Goal: Task Accomplishment & Management: Complete application form

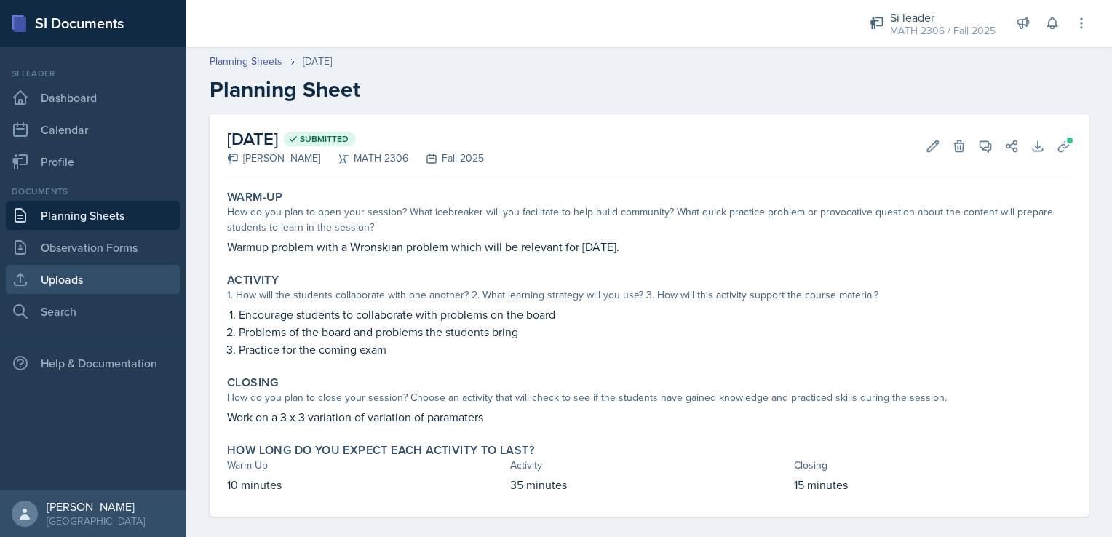
click at [99, 287] on link "Uploads" at bounding box center [93, 279] width 175 height 29
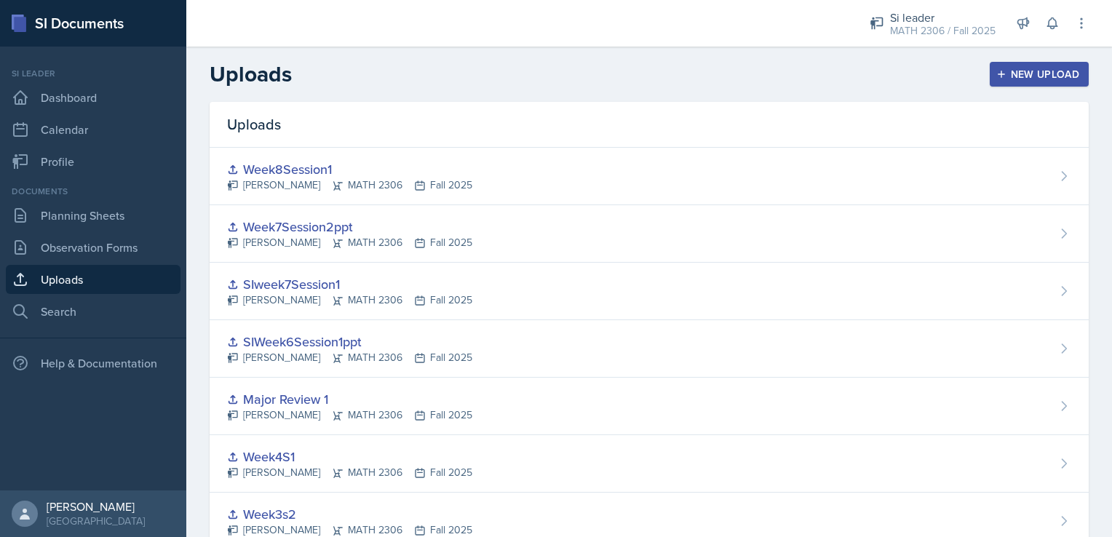
click at [1046, 71] on div "New Upload" at bounding box center [1039, 74] width 81 height 12
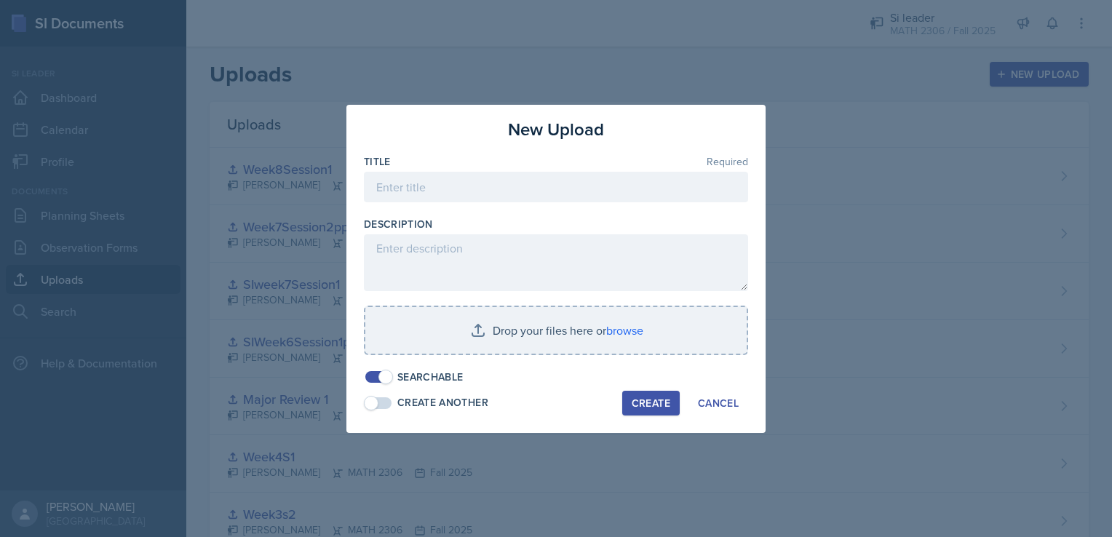
click at [603, 216] on div at bounding box center [556, 209] width 384 height 15
click at [579, 178] on input at bounding box center [556, 187] width 384 height 31
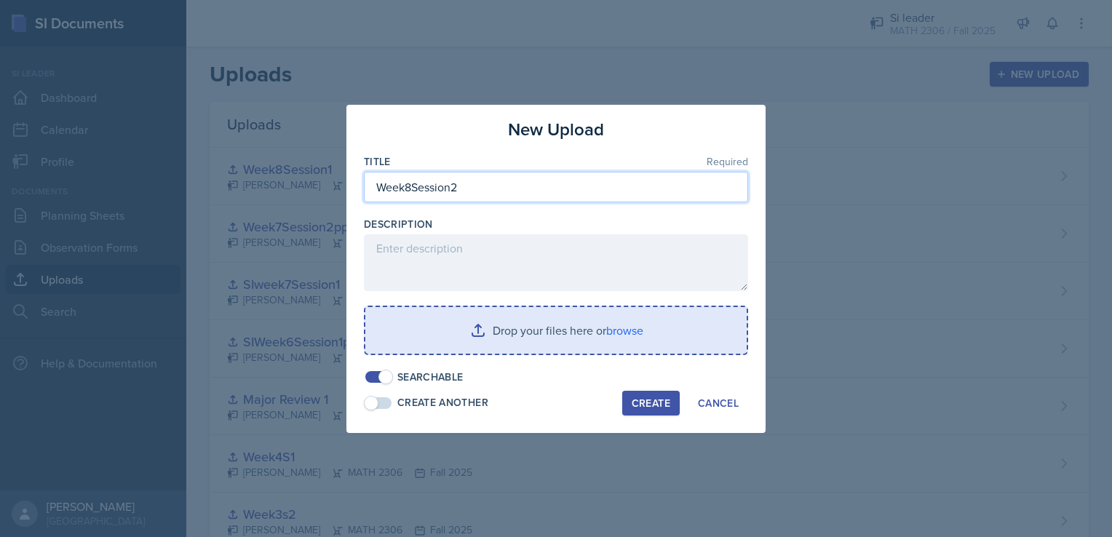
type input "Week8Session2"
click at [568, 323] on input "file" at bounding box center [555, 330] width 381 height 47
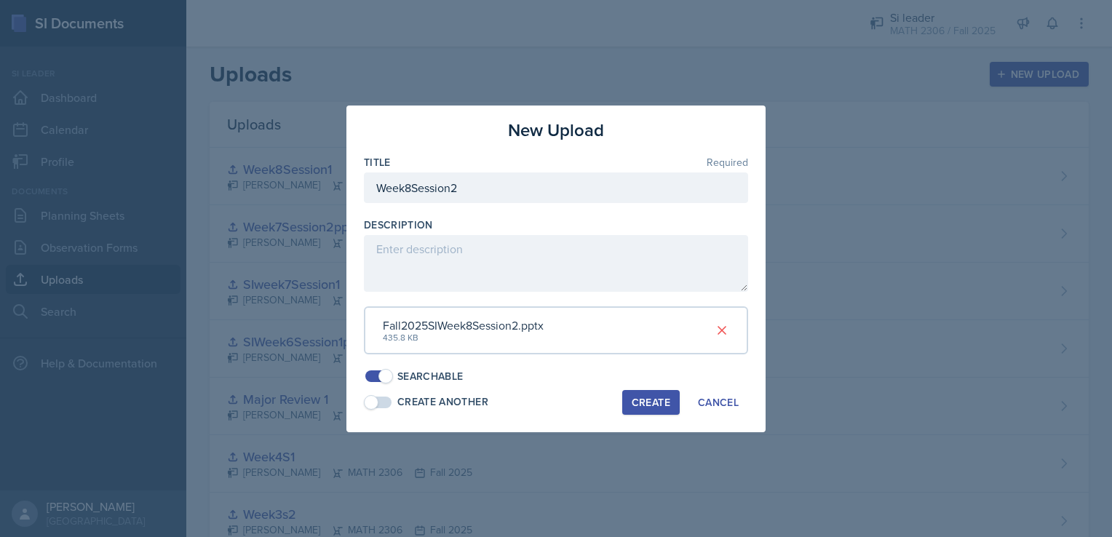
click at [647, 402] on div "Create" at bounding box center [651, 403] width 39 height 12
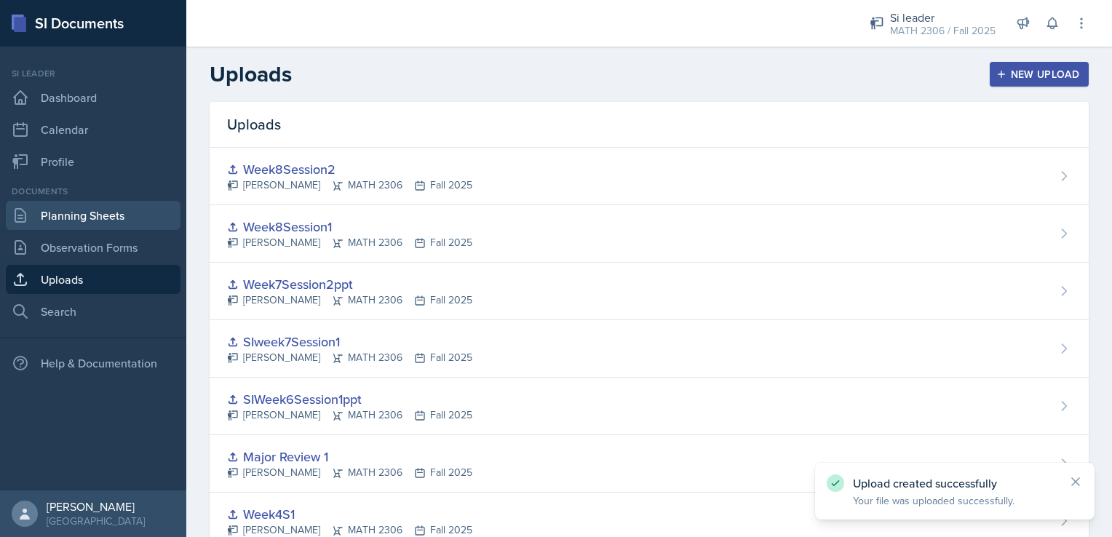
click at [151, 217] on link "Planning Sheets" at bounding box center [93, 215] width 175 height 29
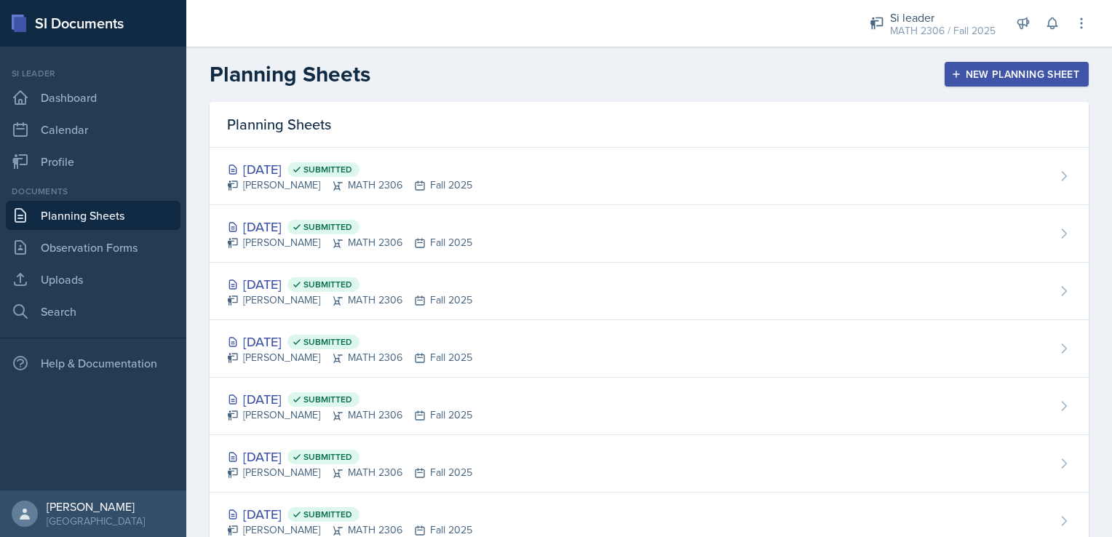
click at [1045, 65] on button "New Planning Sheet" at bounding box center [1017, 74] width 144 height 25
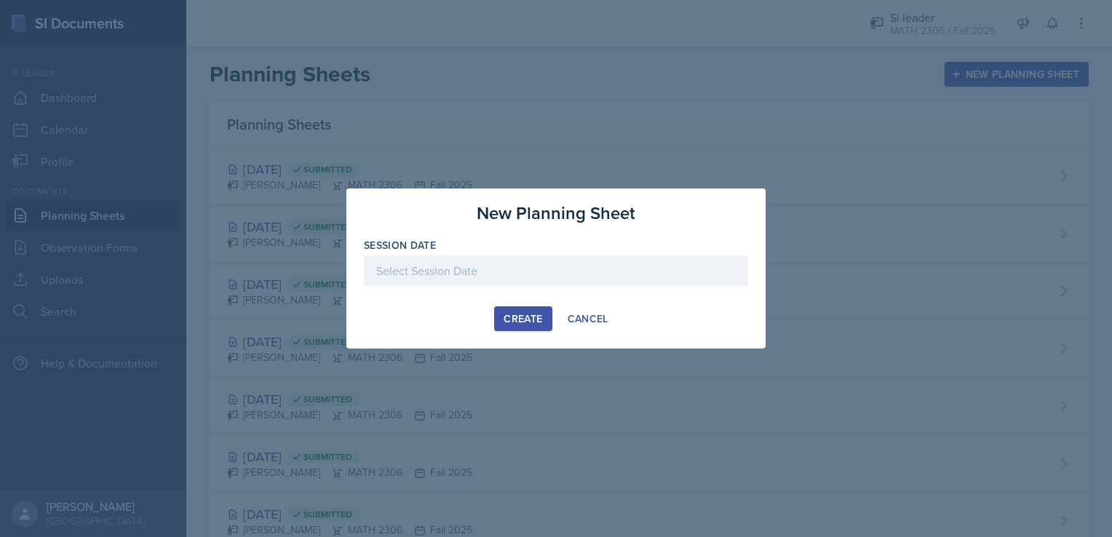
click at [662, 274] on div at bounding box center [556, 271] width 384 height 31
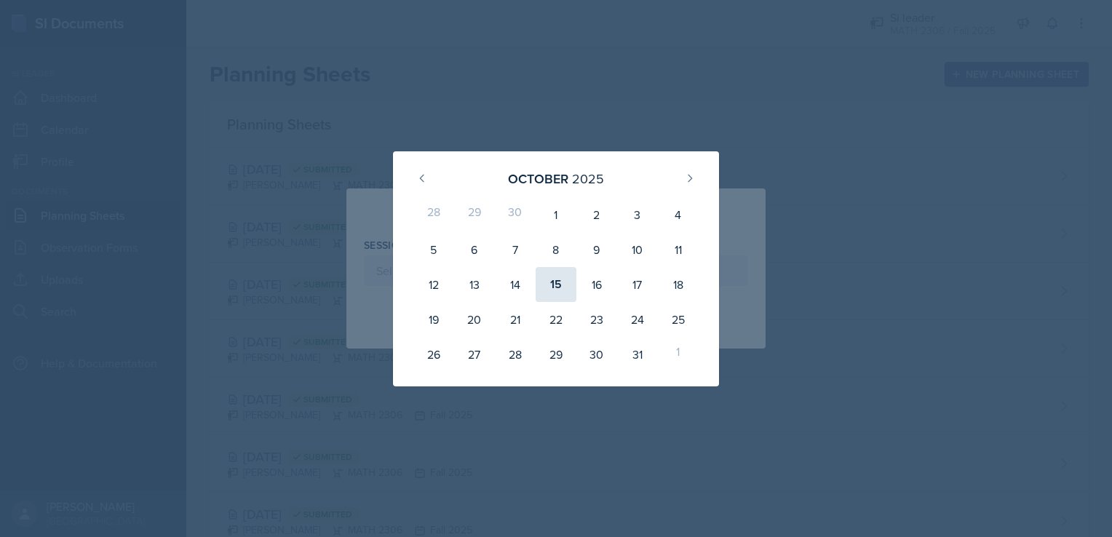
click at [560, 284] on div "15" at bounding box center [556, 284] width 41 height 35
type input "[DATE]"
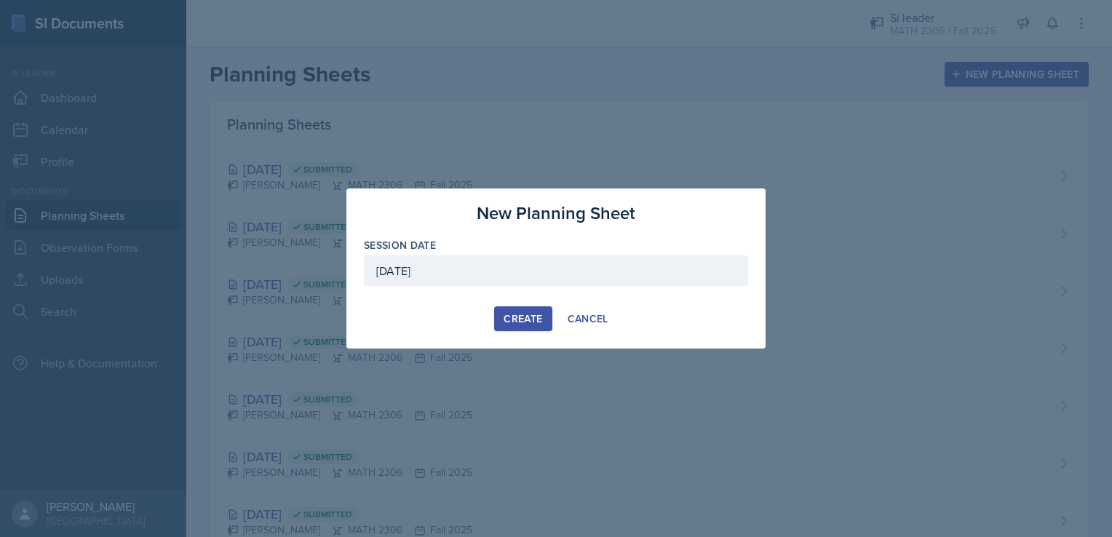
click at [529, 314] on div "Create" at bounding box center [523, 319] width 39 height 12
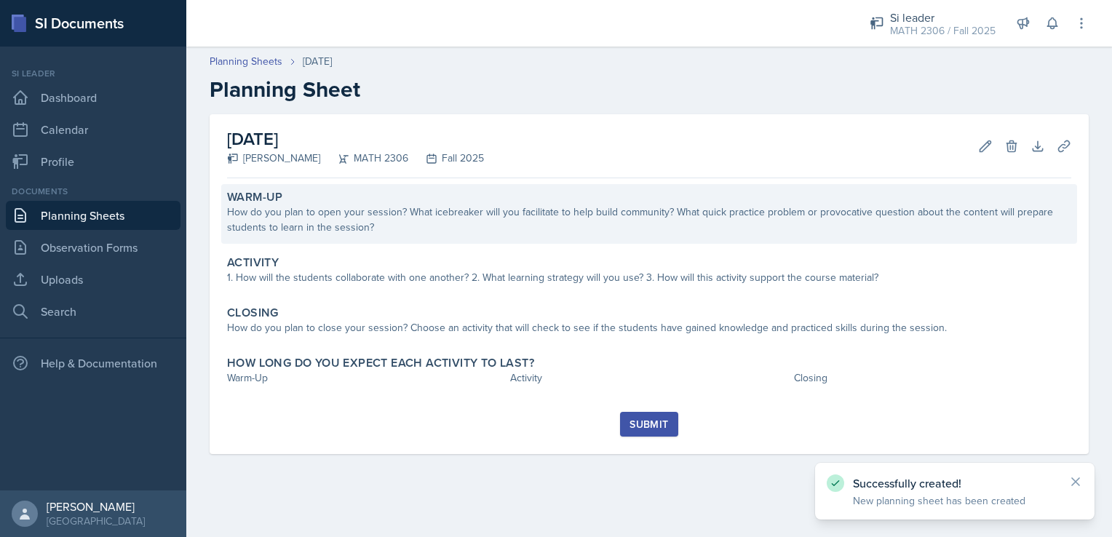
click at [381, 224] on div "How do you plan to open your session? What icebreaker will you facilitate to he…" at bounding box center [649, 220] width 844 height 31
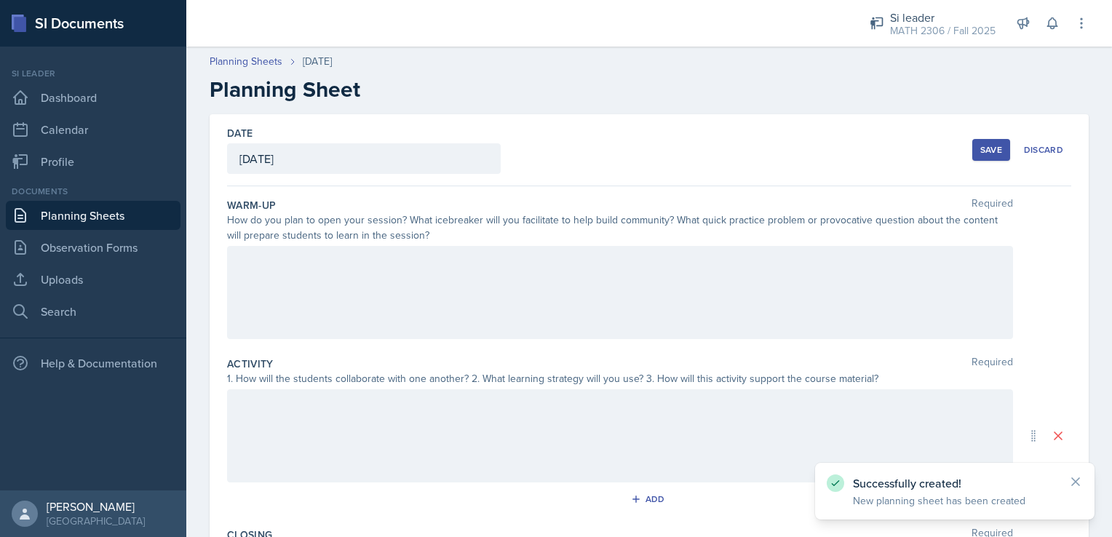
click at [365, 243] on div "Warm-Up Required How do you plan to open your session? What icebreaker will you…" at bounding box center [649, 271] width 844 height 159
click at [358, 259] on div at bounding box center [620, 292] width 786 height 93
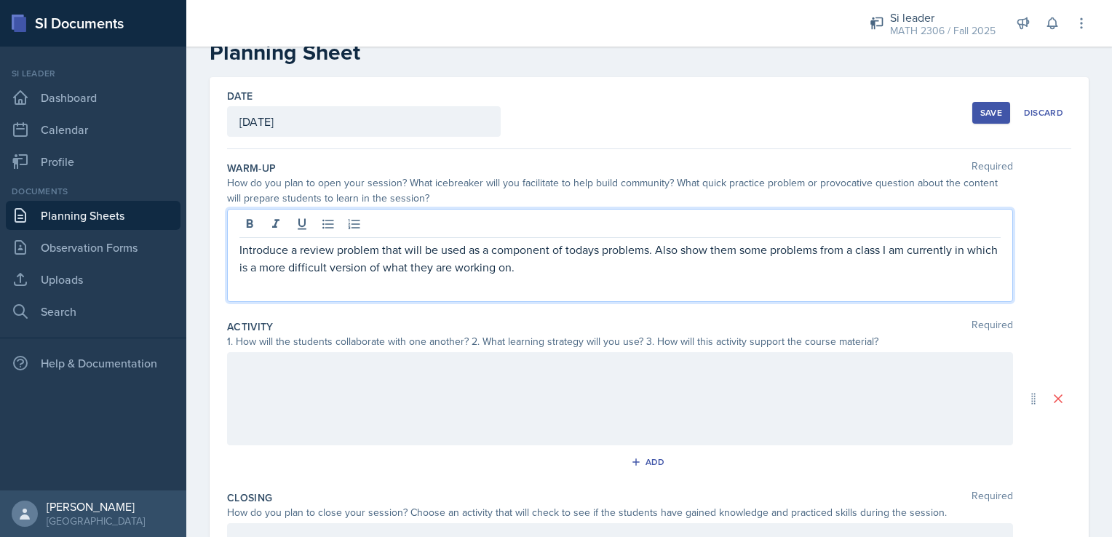
click at [315, 389] on div at bounding box center [620, 398] width 786 height 93
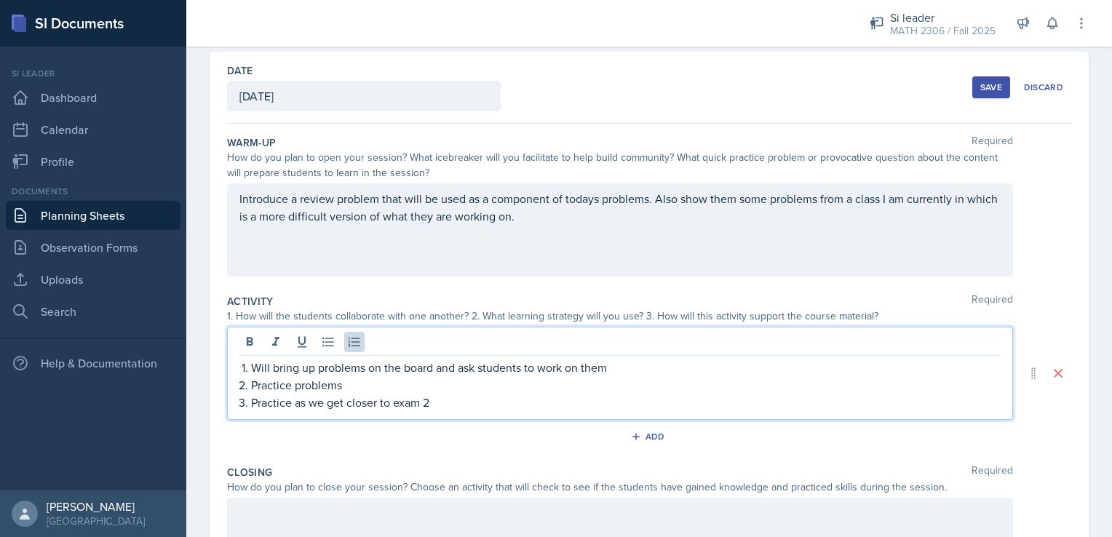
scroll to position [254, 0]
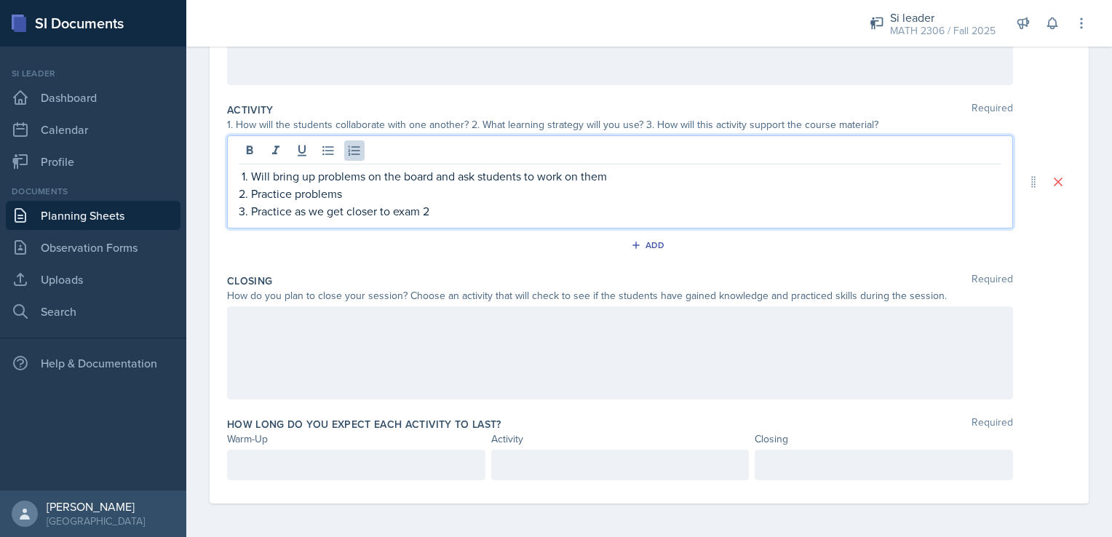
click at [343, 350] on div at bounding box center [620, 352] width 786 height 93
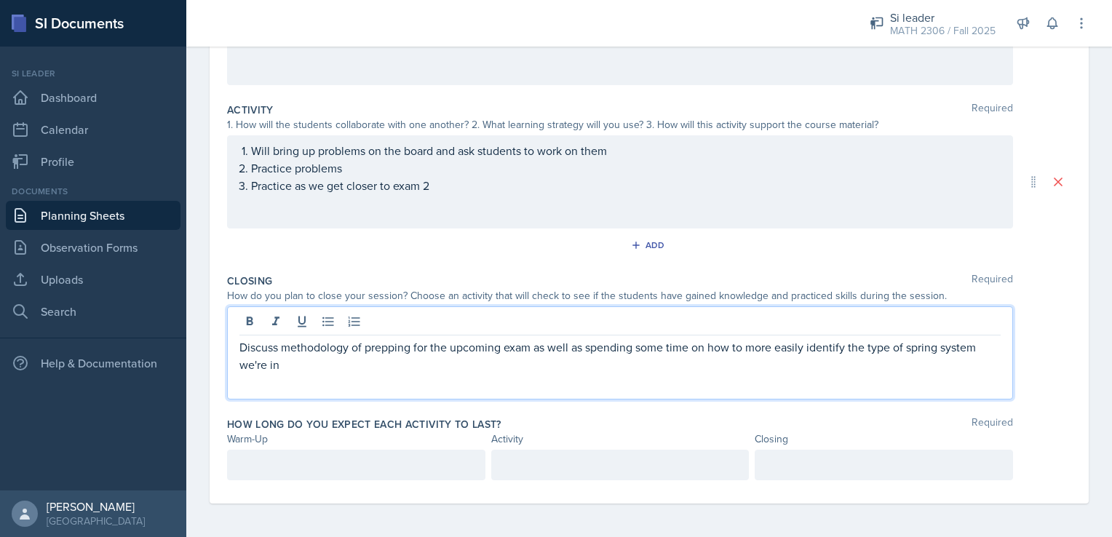
click at [285, 469] on p at bounding box center [356, 464] width 234 height 17
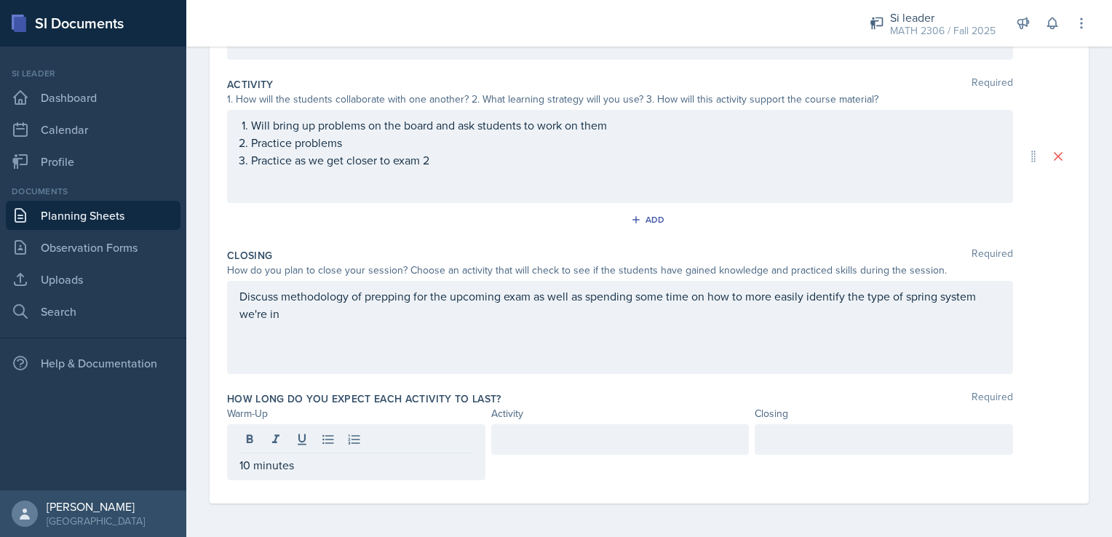
click at [574, 425] on div at bounding box center [620, 439] width 258 height 31
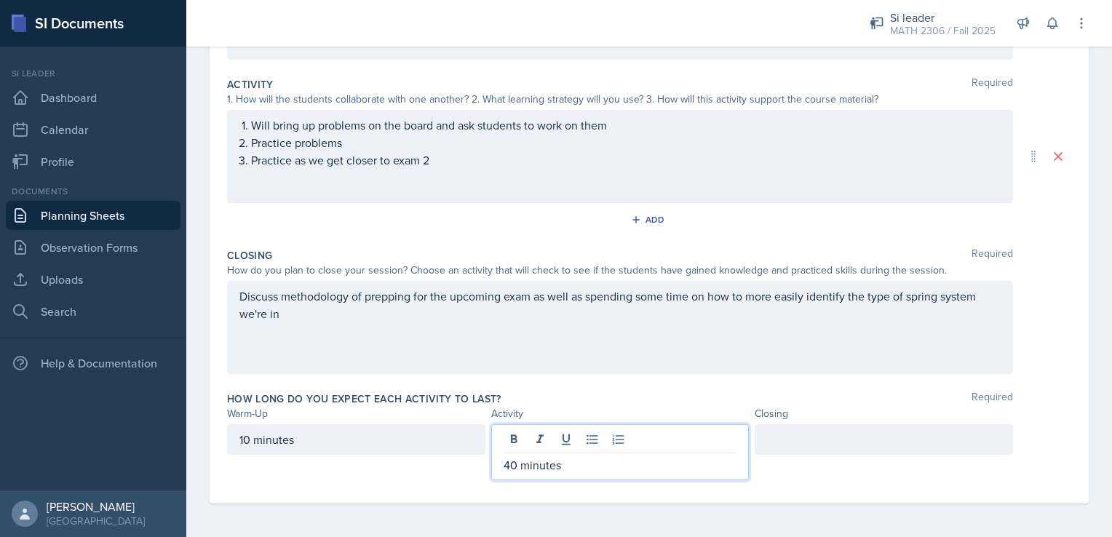
click at [755, 440] on div at bounding box center [884, 439] width 258 height 31
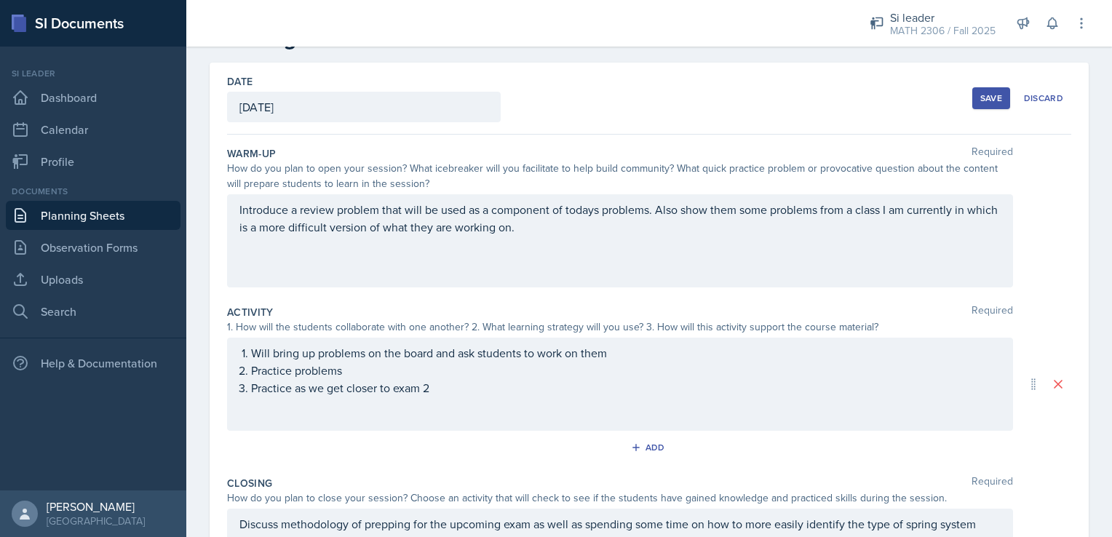
scroll to position [0, 0]
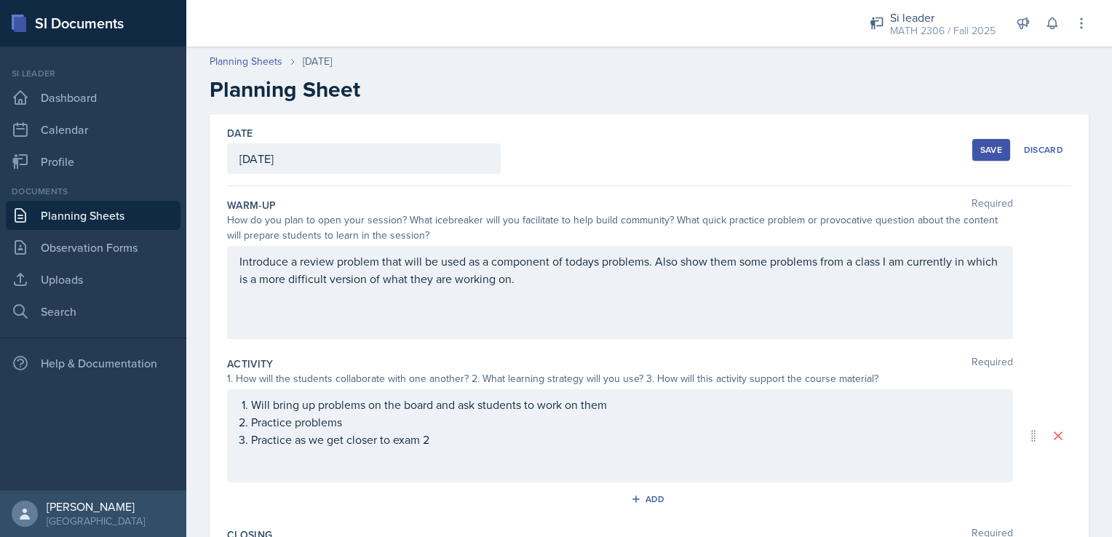
click at [973, 162] on div "Save Discard" at bounding box center [1022, 149] width 99 height 33
click at [981, 148] on div "Save" at bounding box center [992, 150] width 22 height 12
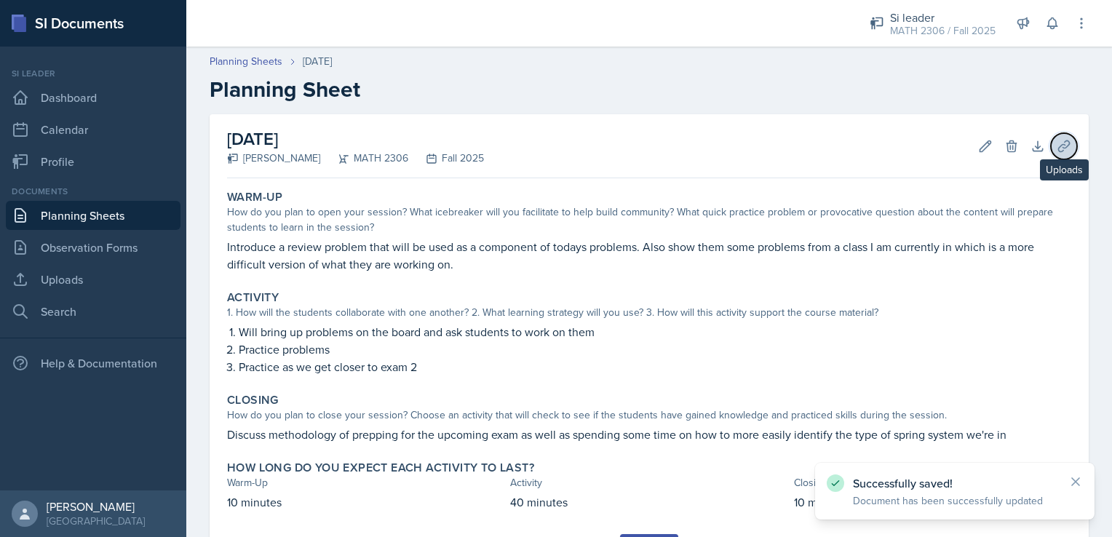
click at [1058, 140] on icon at bounding box center [1063, 145] width 11 height 11
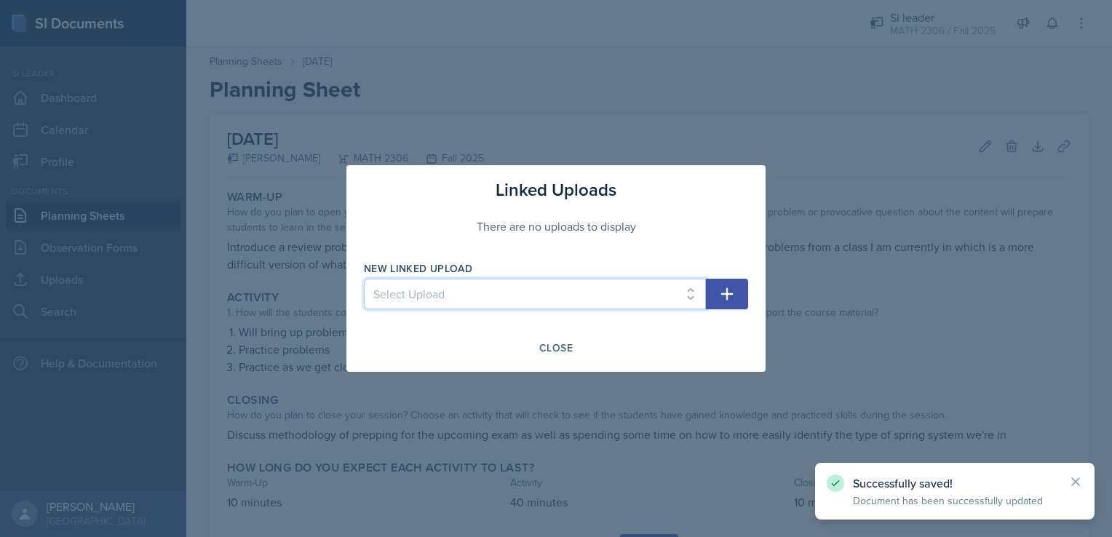
click at [554, 308] on select "Select Upload SIWeek1Session1ppt SIweek2s1ppt SIWeek2S2 SIWeek3s1 Week3s2 Week4…" at bounding box center [535, 294] width 342 height 31
select select "e6a524c9-da0b-42ea-afd3-6df7ce599f4b"
click at [364, 279] on select "Select Upload SIWeek1Session1ppt SIweek2s1ppt SIWeek2S2 SIWeek3s1 Week3s2 Week4…" at bounding box center [535, 294] width 342 height 31
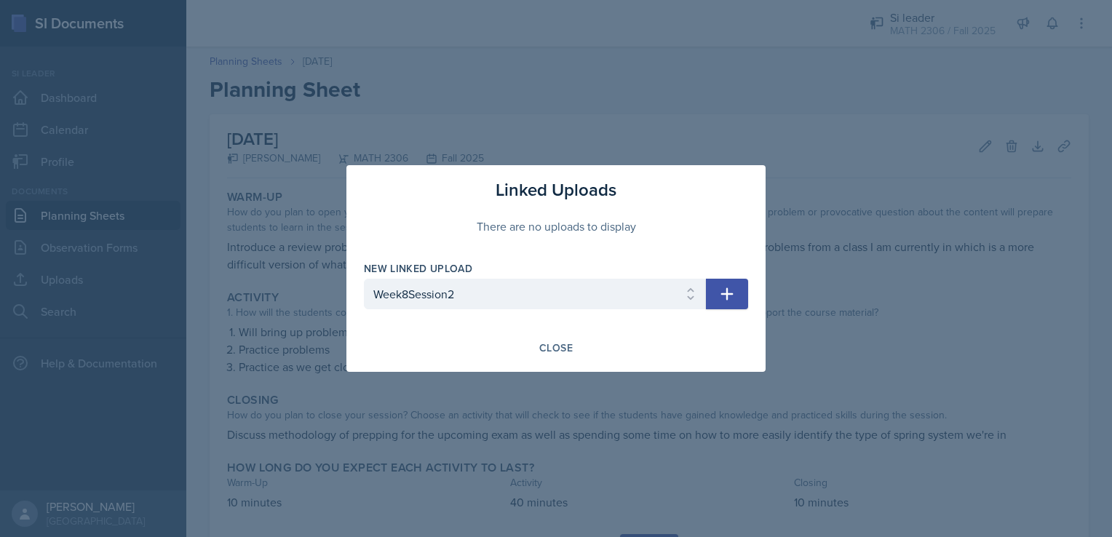
click at [725, 296] on icon "button" at bounding box center [726, 293] width 17 height 17
select select
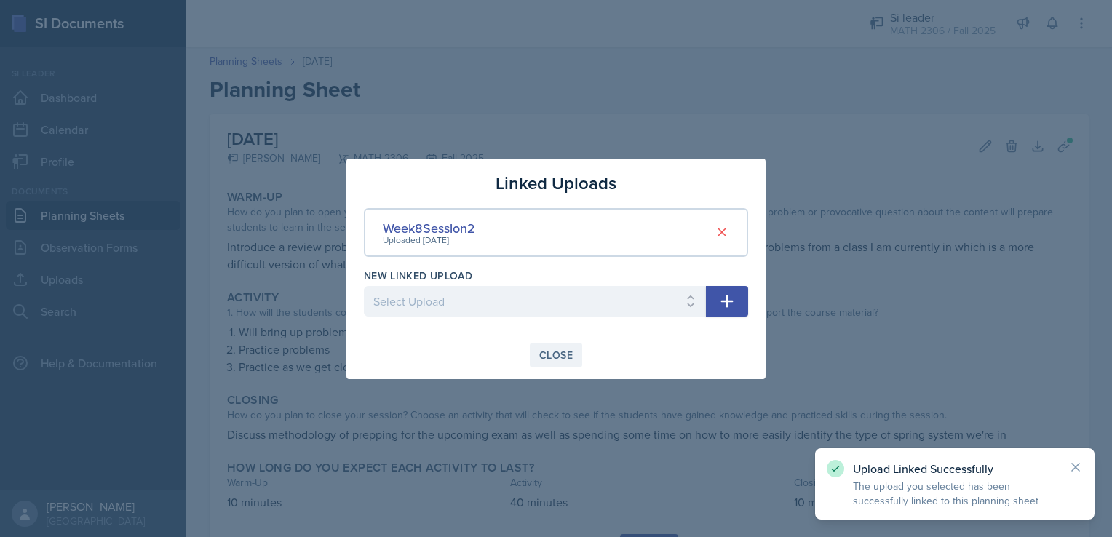
click at [567, 354] on div "Close" at bounding box center [555, 355] width 33 height 12
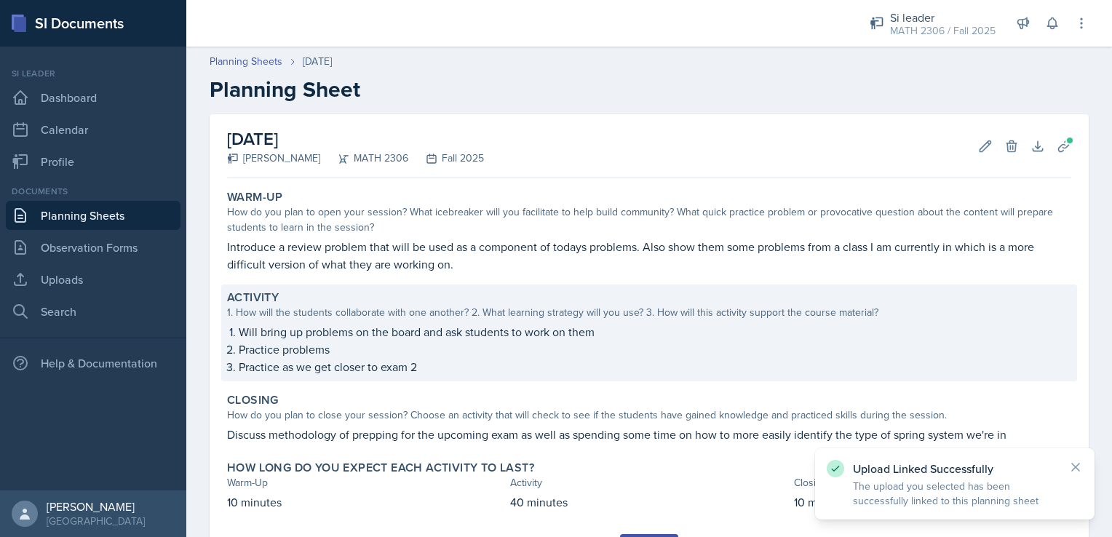
scroll to position [73, 0]
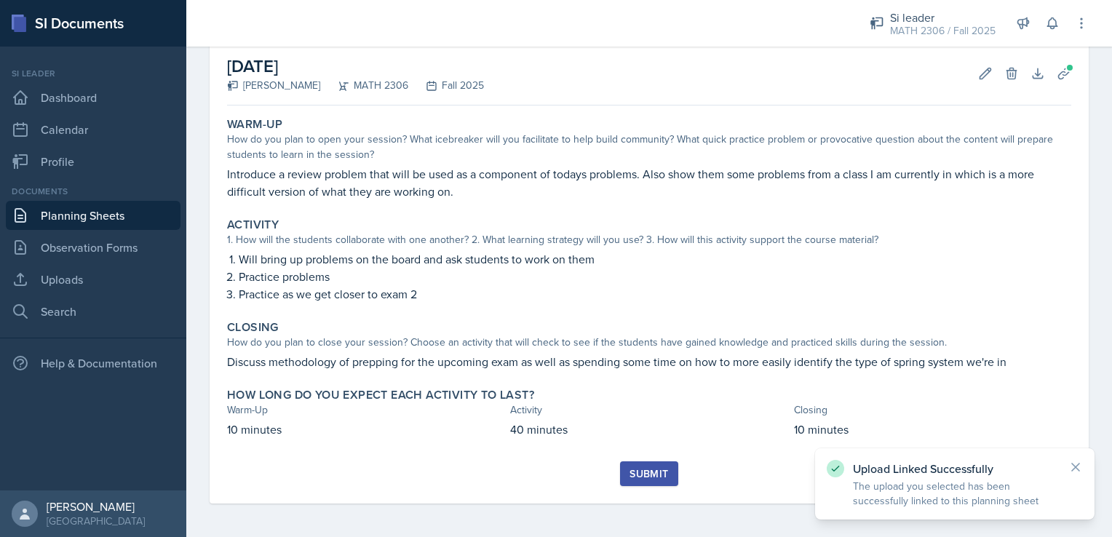
click at [630, 473] on div "Submit" at bounding box center [649, 474] width 39 height 12
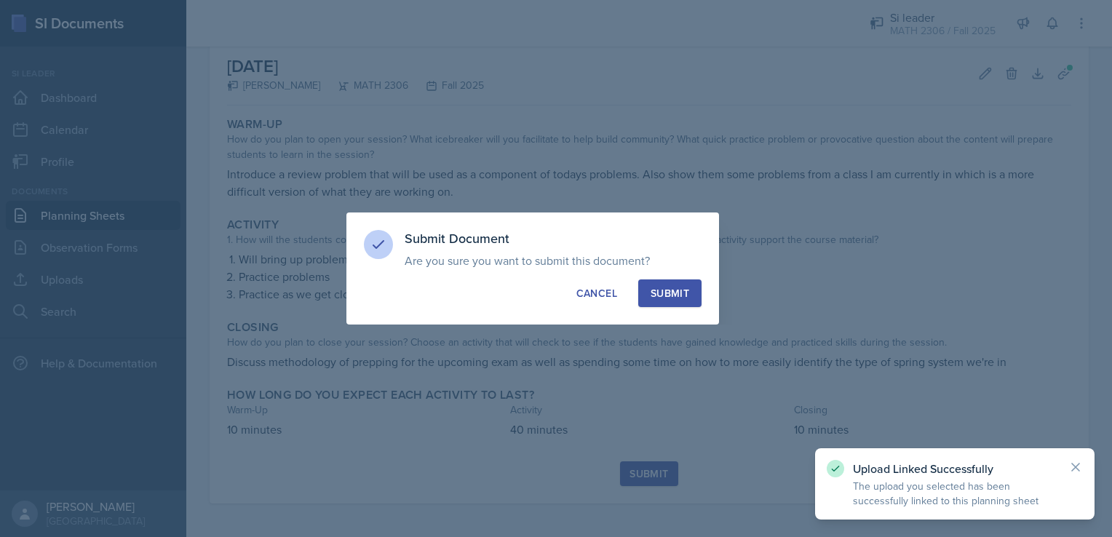
click at [644, 295] on button "Submit" at bounding box center [669, 294] width 63 height 28
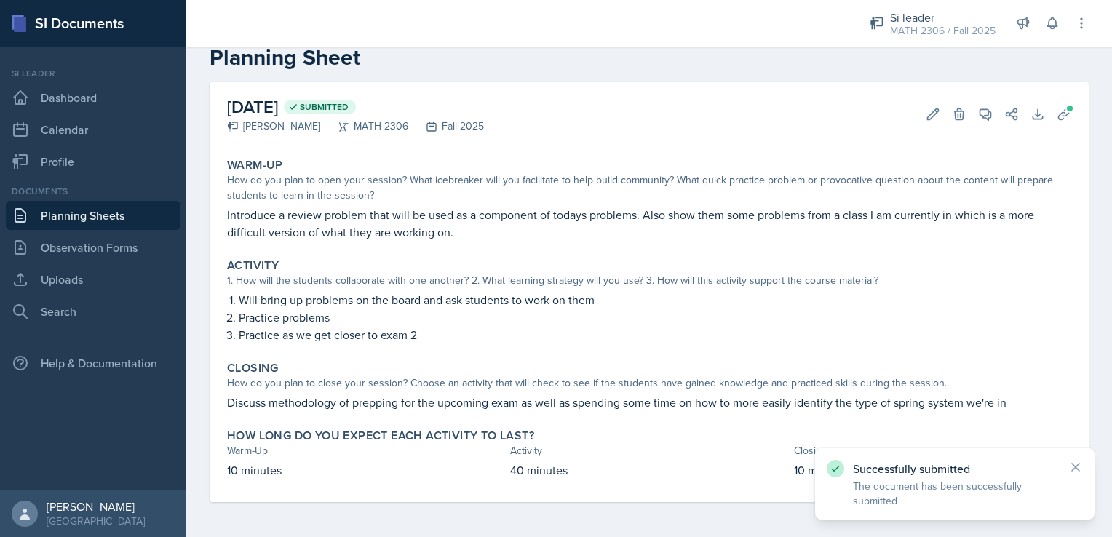
scroll to position [31, 0]
